Goal: Use online tool/utility: Utilize a website feature to perform a specific function

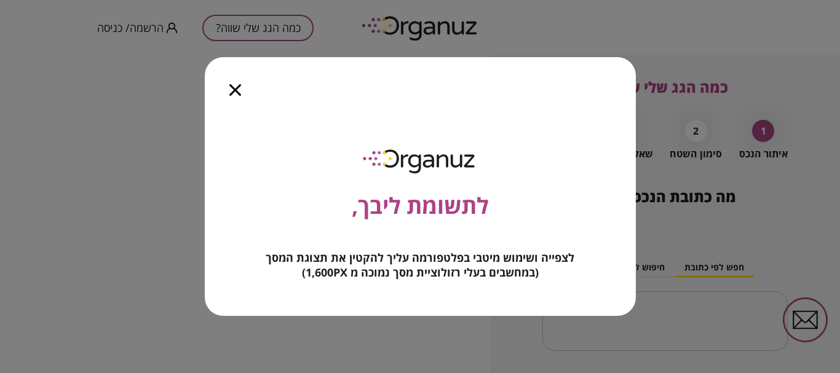
click at [237, 88] on icon "button" at bounding box center [235, 90] width 12 height 12
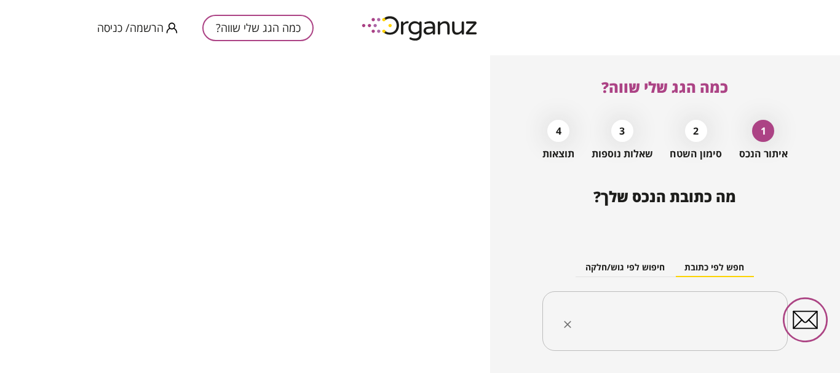
click at [692, 301] on div "​" at bounding box center [665, 322] width 245 height 60
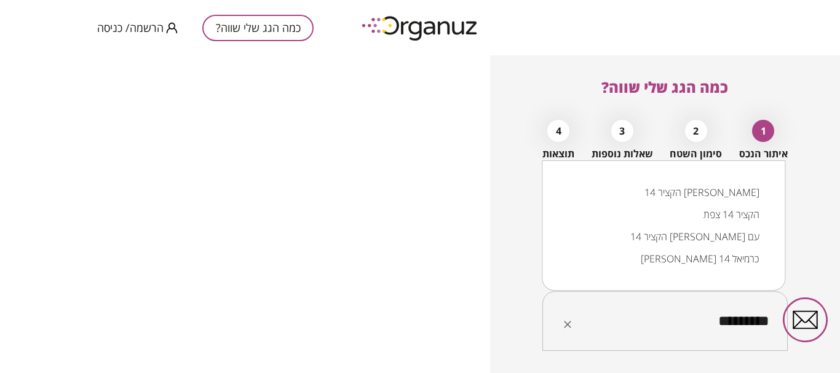
click at [714, 236] on li "הקציר 14 [PERSON_NAME] עם" at bounding box center [664, 237] width 212 height 22
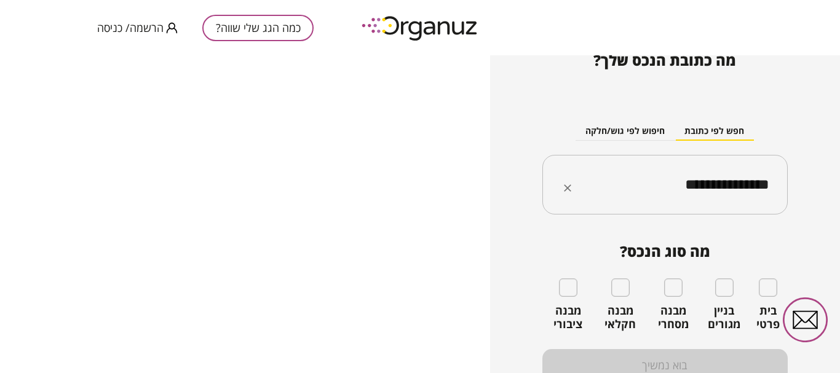
scroll to position [145, 0]
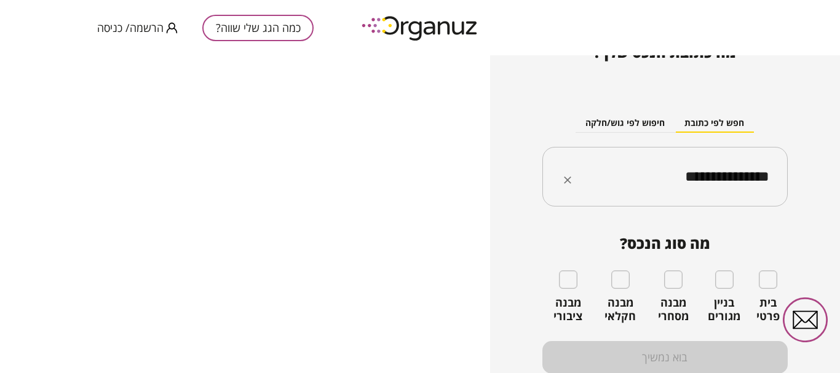
type input "**********"
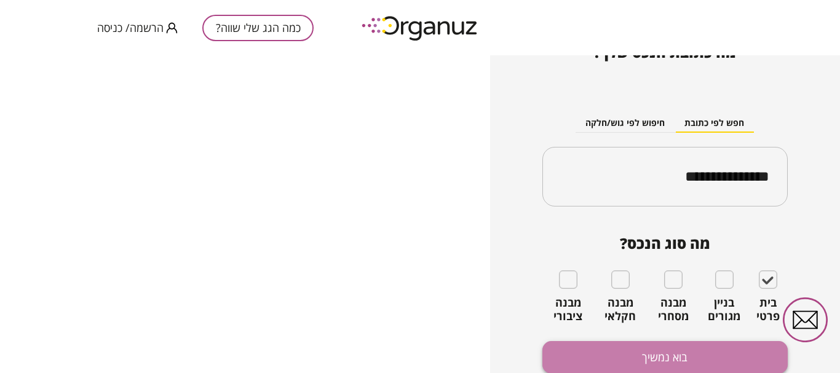
click at [662, 354] on button "בוא נמשיך" at bounding box center [665, 357] width 245 height 33
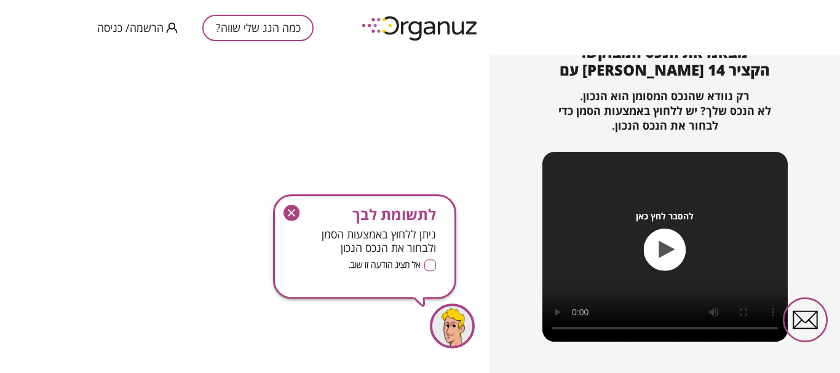
click at [293, 214] on icon "button" at bounding box center [292, 214] width 16 height 16
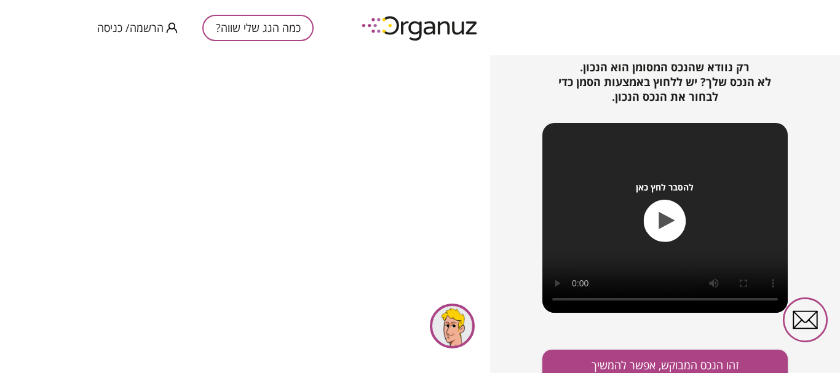
scroll to position [182, 0]
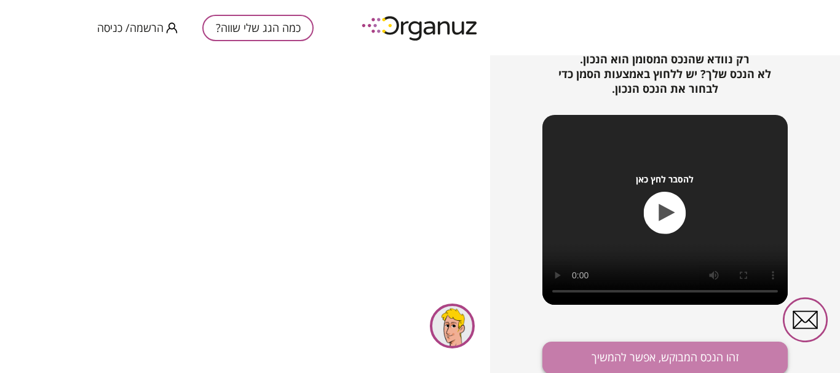
click at [653, 354] on button "זהו הנכס המבוקש, אפשר להמשיך" at bounding box center [665, 358] width 245 height 33
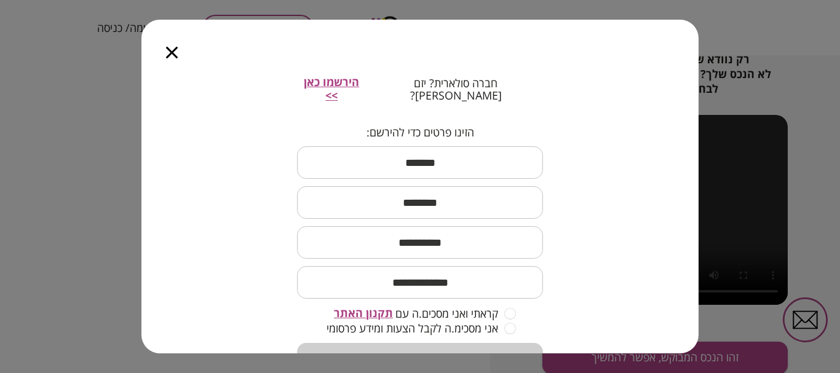
scroll to position [96, 0]
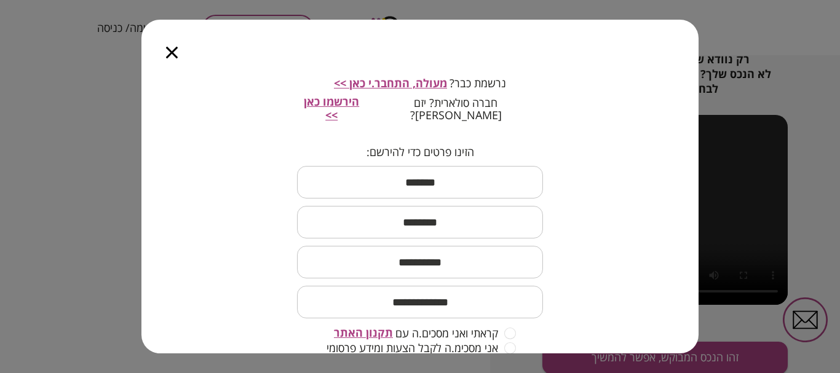
click at [173, 52] on icon "button" at bounding box center [172, 53] width 12 height 12
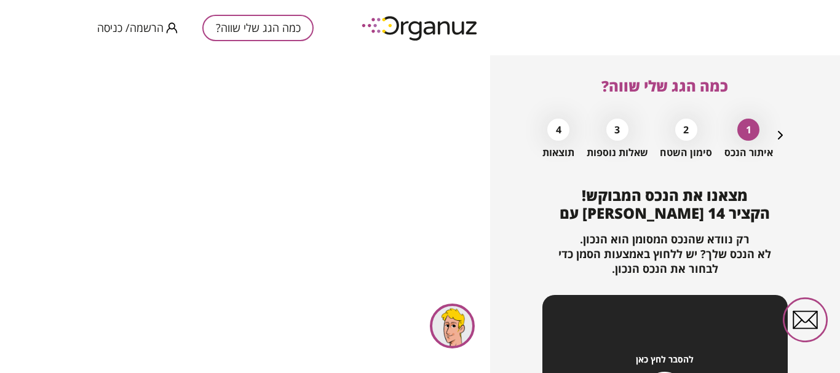
scroll to position [0, 0]
